Goal: Task Accomplishment & Management: Use online tool/utility

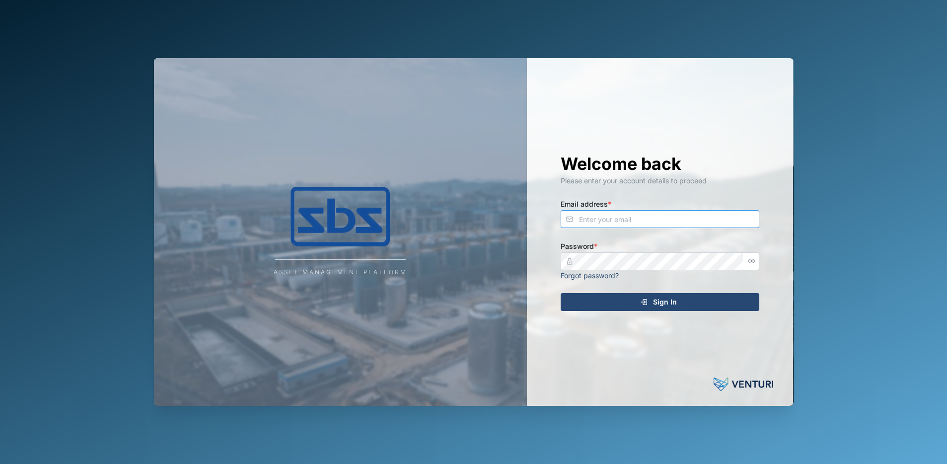
type input "[PERSON_NAME][EMAIL_ADDRESS][DOMAIN_NAME]"
click at [657, 300] on span "Sign In" at bounding box center [665, 302] width 24 height 17
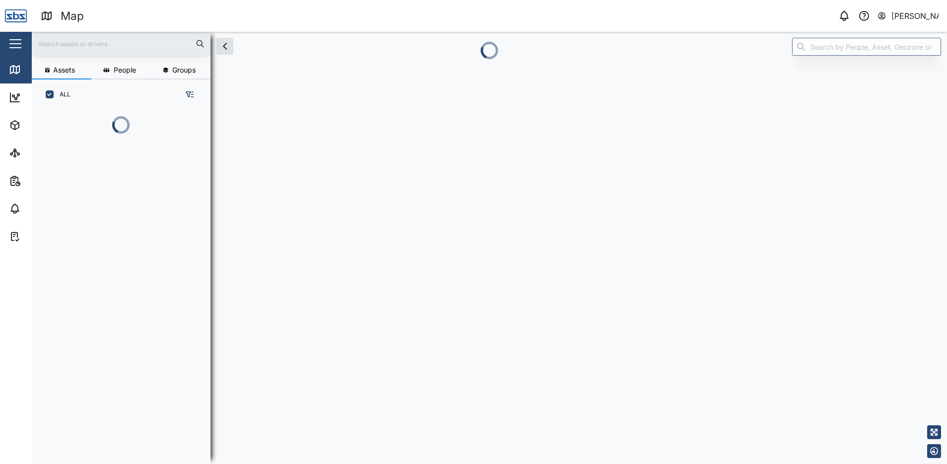
scroll to position [342, 155]
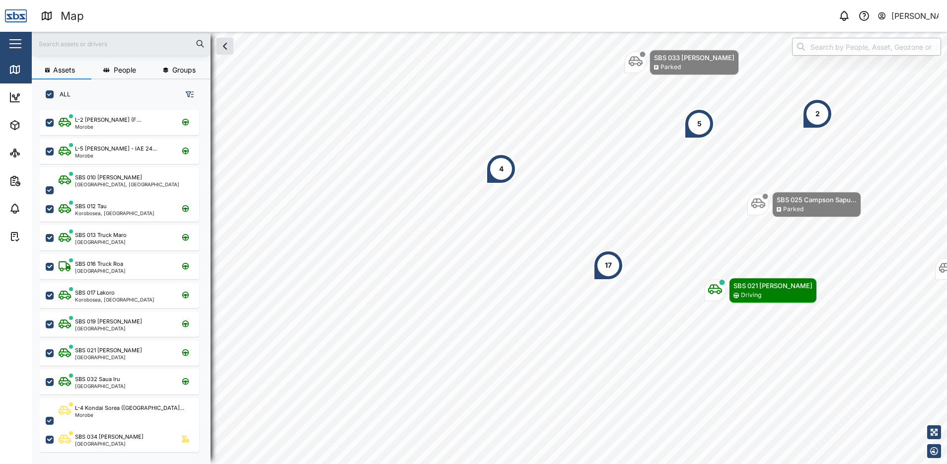
click at [819, 43] on input "search" at bounding box center [866, 47] width 149 height 18
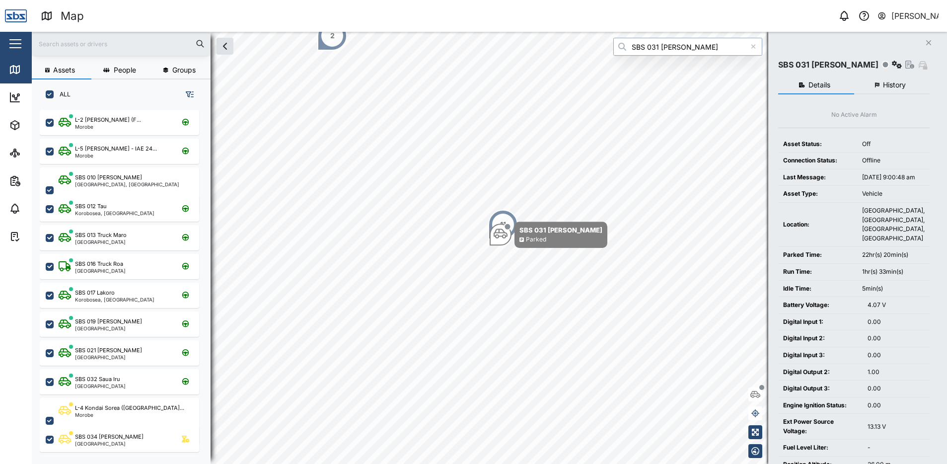
type input "SBS 031 [PERSON_NAME]"
click at [900, 84] on span "History" at bounding box center [894, 84] width 23 height 7
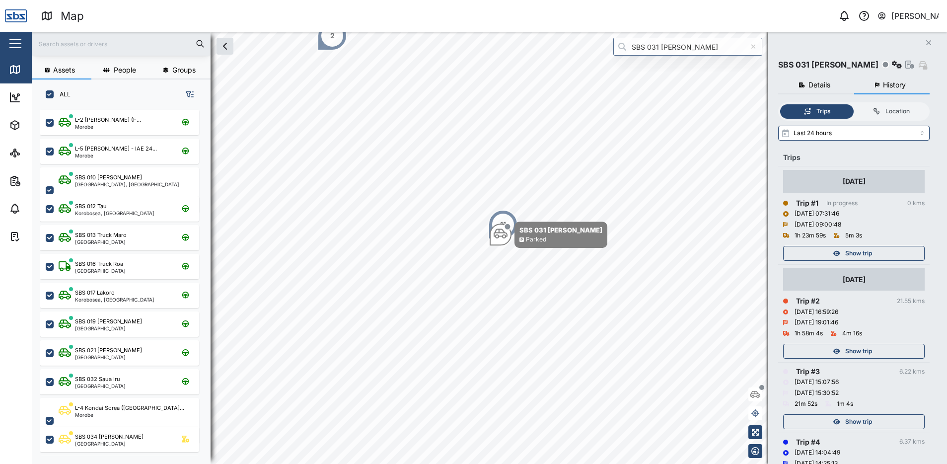
click at [839, 254] on icon "button" at bounding box center [837, 252] width 7 height 5
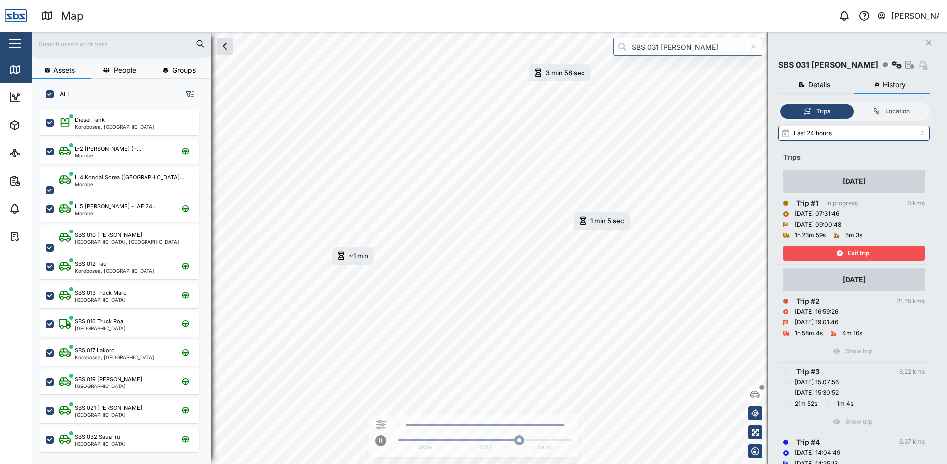
click at [852, 252] on span "Exit trip" at bounding box center [858, 253] width 21 height 14
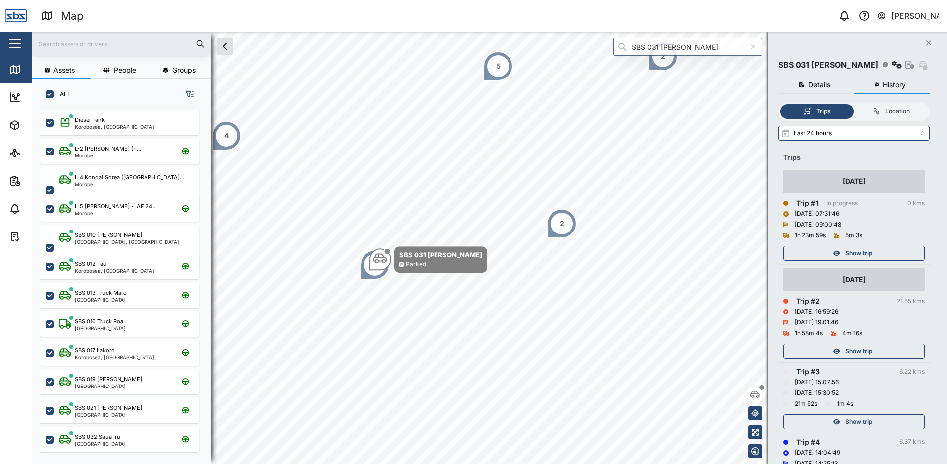
click at [856, 344] on div "Show trip" at bounding box center [854, 349] width 142 height 20
click at [857, 354] on span "Show trip" at bounding box center [858, 351] width 27 height 14
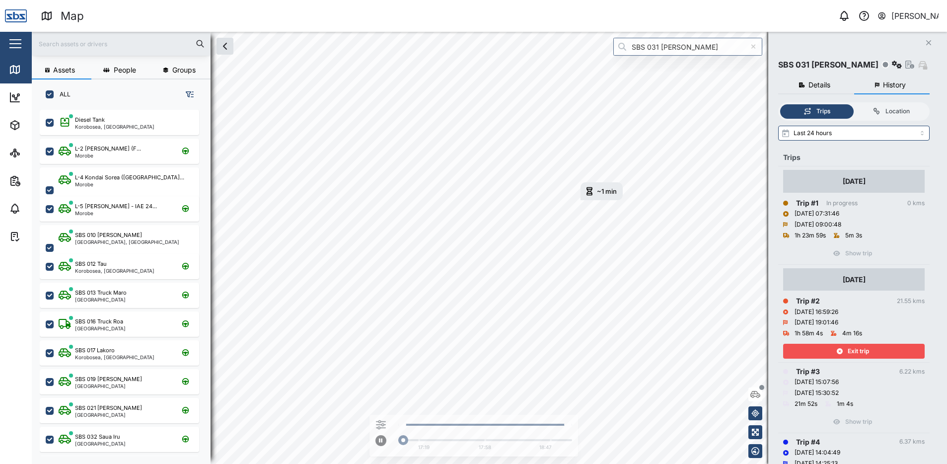
click at [925, 42] on button "Close" at bounding box center [929, 43] width 14 height 14
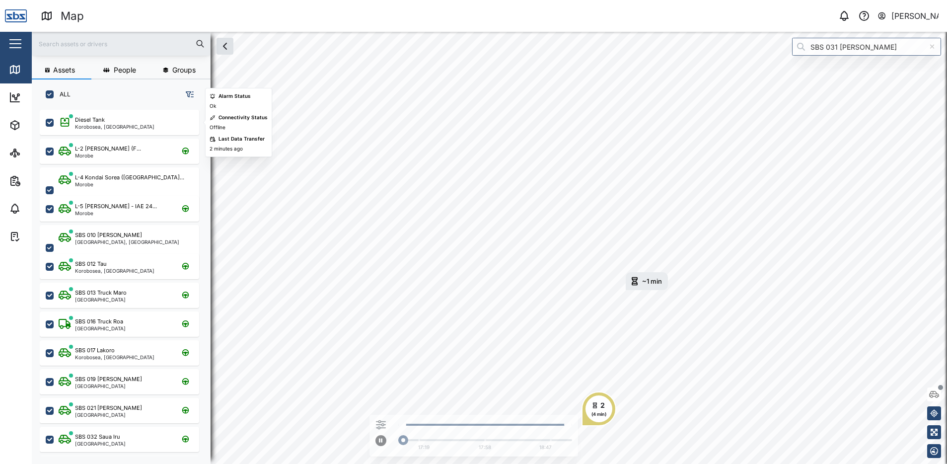
click at [102, 122] on div "Diesel Tank" at bounding box center [90, 120] width 30 height 8
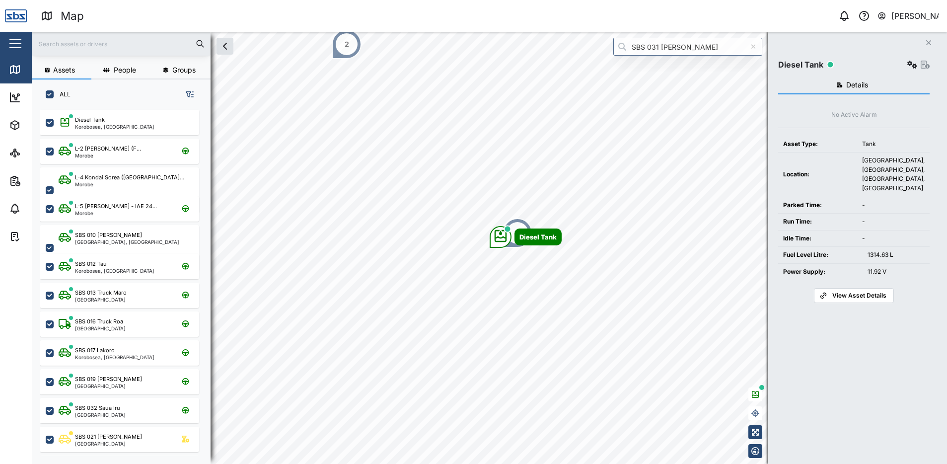
click at [929, 41] on icon "Close" at bounding box center [929, 43] width 6 height 8
